Goal: Register for event/course

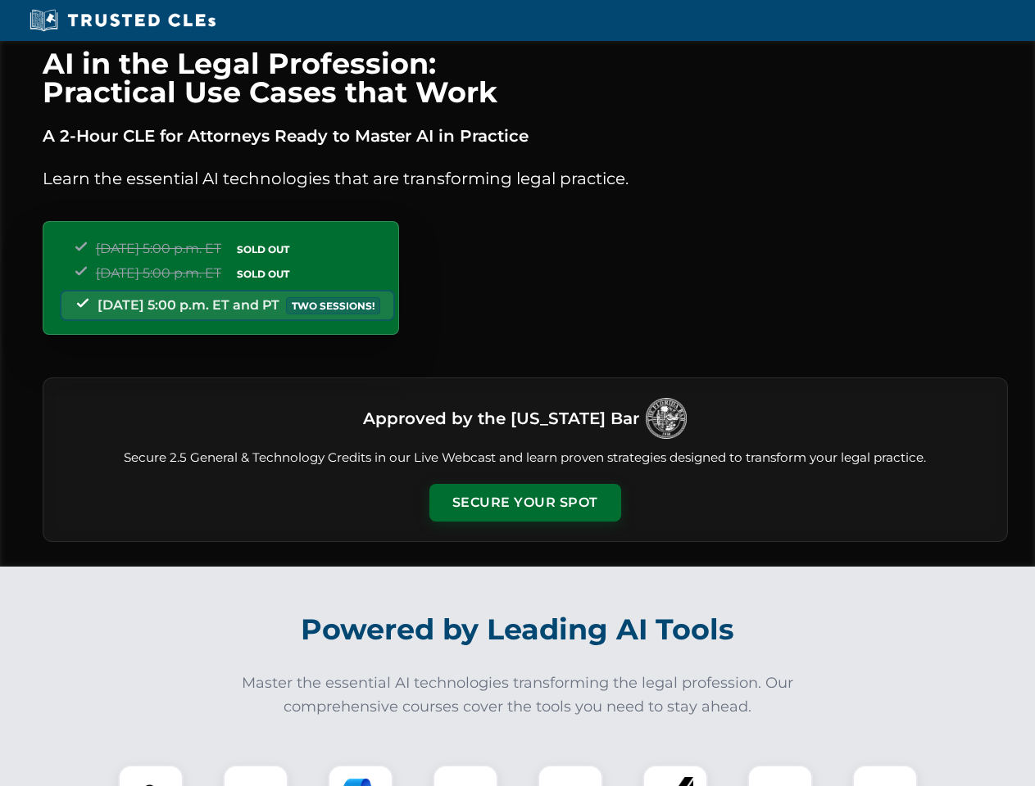
click at [524, 503] on button "Secure Your Spot" at bounding box center [525, 503] width 192 height 38
click at [151, 776] on img at bounding box center [151, 798] width 48 height 48
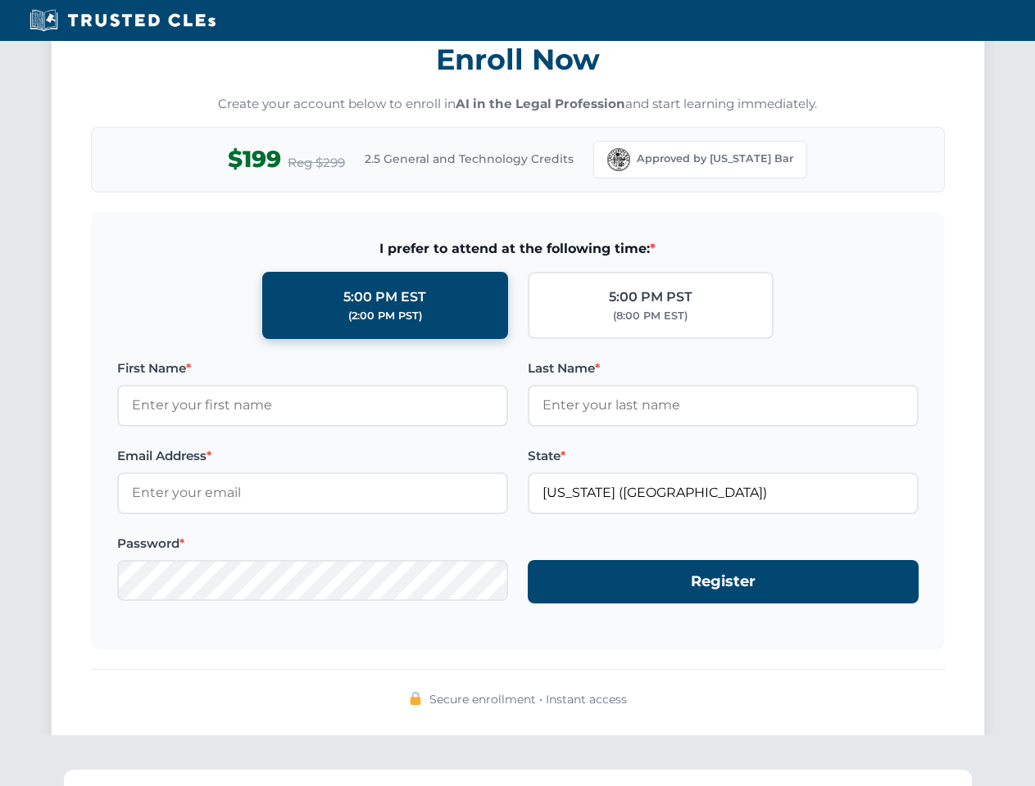
scroll to position [1608, 0]
